Goal: Task Accomplishment & Management: Use online tool/utility

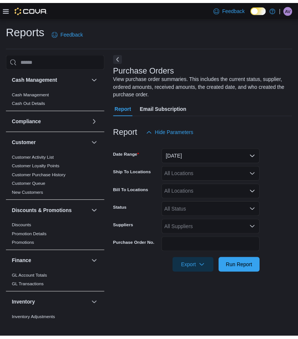
scroll to position [186, 0]
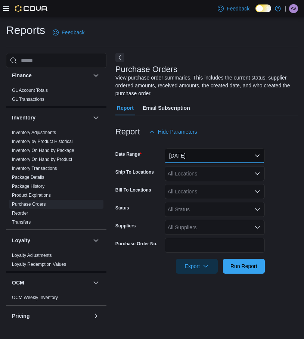
click at [207, 156] on button "[DATE]" at bounding box center [214, 155] width 100 height 15
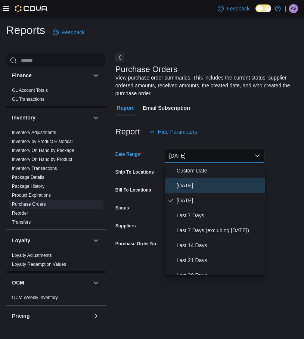
click at [185, 186] on span "[DATE]" at bounding box center [218, 185] width 85 height 9
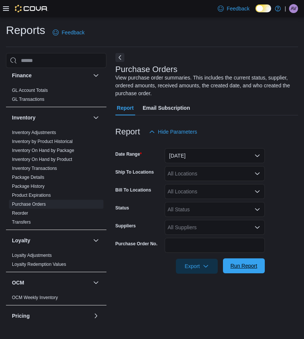
click at [245, 264] on span "Run Report" at bounding box center [243, 265] width 27 height 7
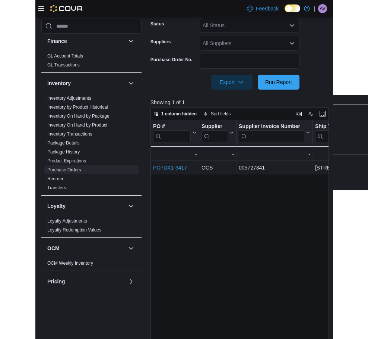
scroll to position [186, 0]
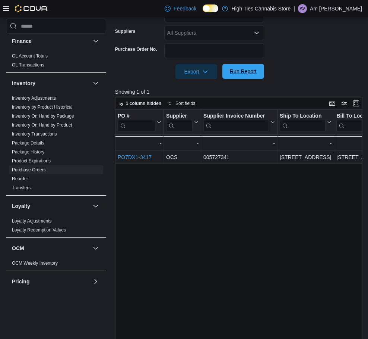
click at [241, 72] on span "Run Report" at bounding box center [243, 71] width 27 height 7
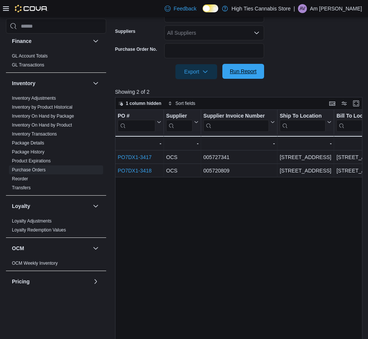
click at [245, 70] on span "Run Report" at bounding box center [243, 71] width 27 height 7
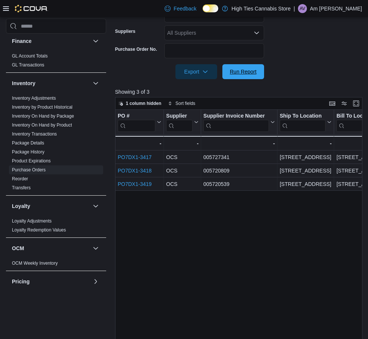
drag, startPoint x: 255, startPoint y: 71, endPoint x: 273, endPoint y: 102, distance: 35.8
click at [255, 71] on span "Run Report" at bounding box center [243, 71] width 27 height 7
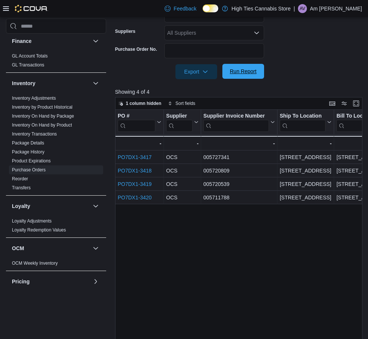
click at [244, 72] on span "Run Report" at bounding box center [243, 71] width 27 height 7
